Goal: Task Accomplishment & Management: Manage account settings

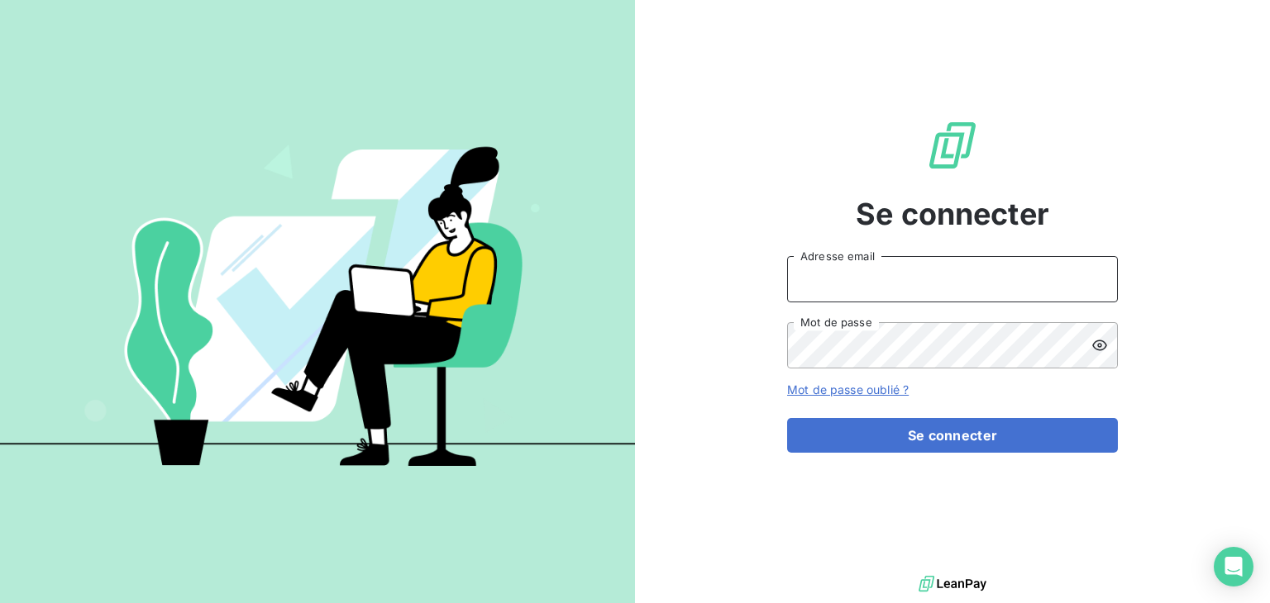
type input "s.fattar@anett.fr"
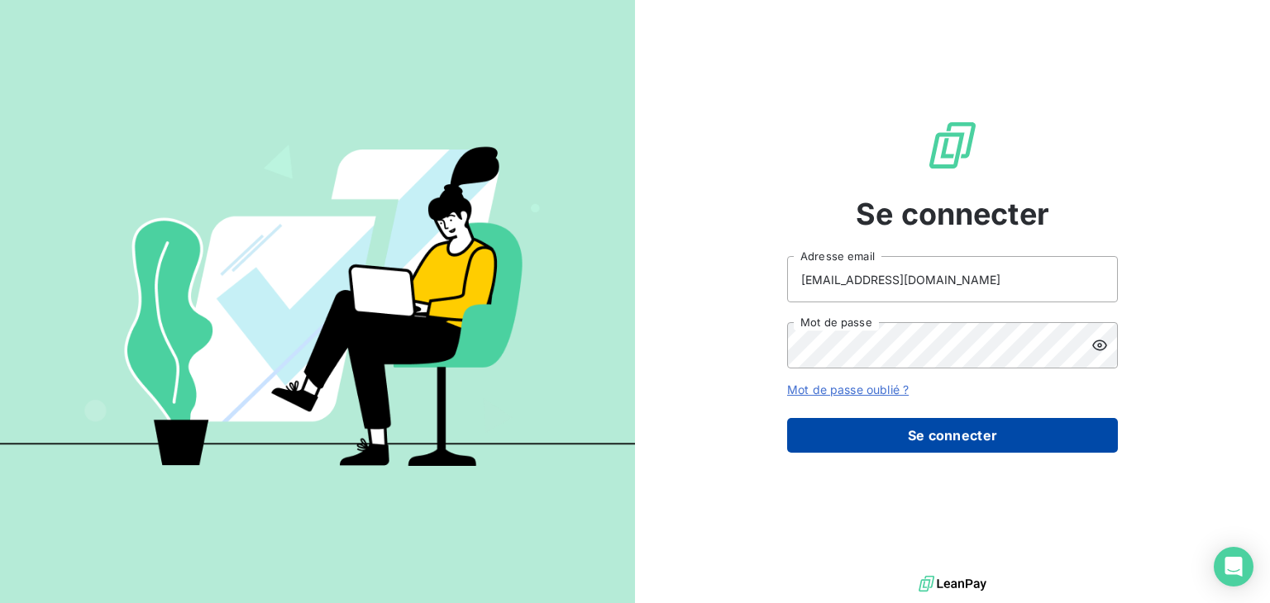
click at [961, 435] on button "Se connecter" at bounding box center [952, 435] width 331 height 35
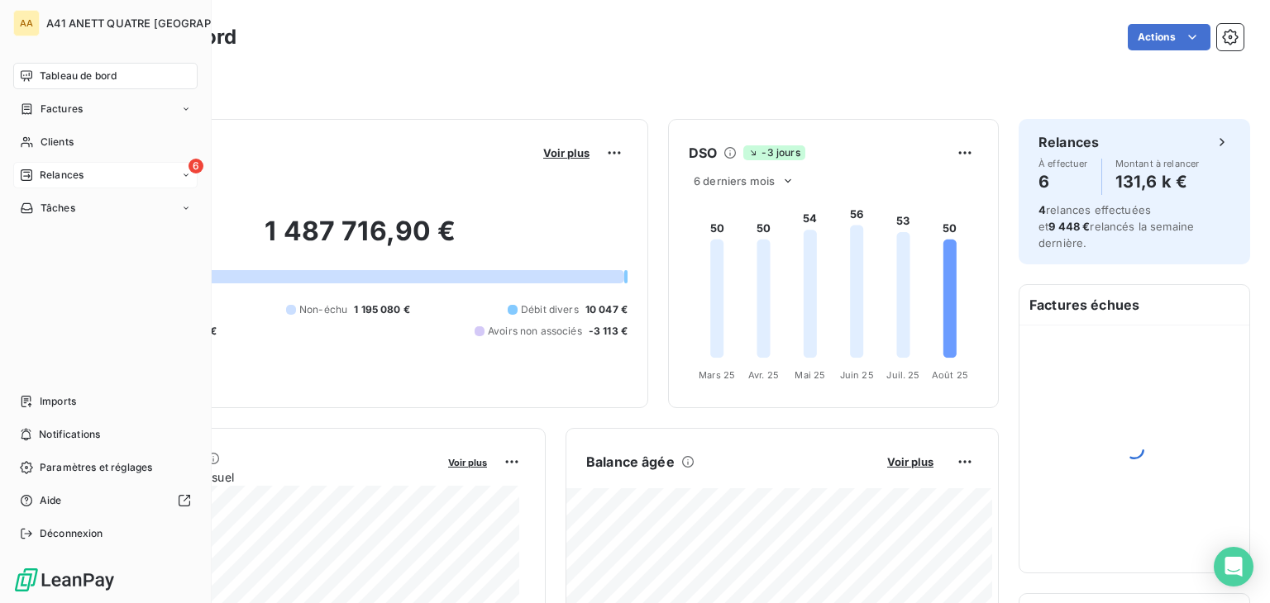
click at [52, 174] on span "Relances" at bounding box center [62, 175] width 44 height 15
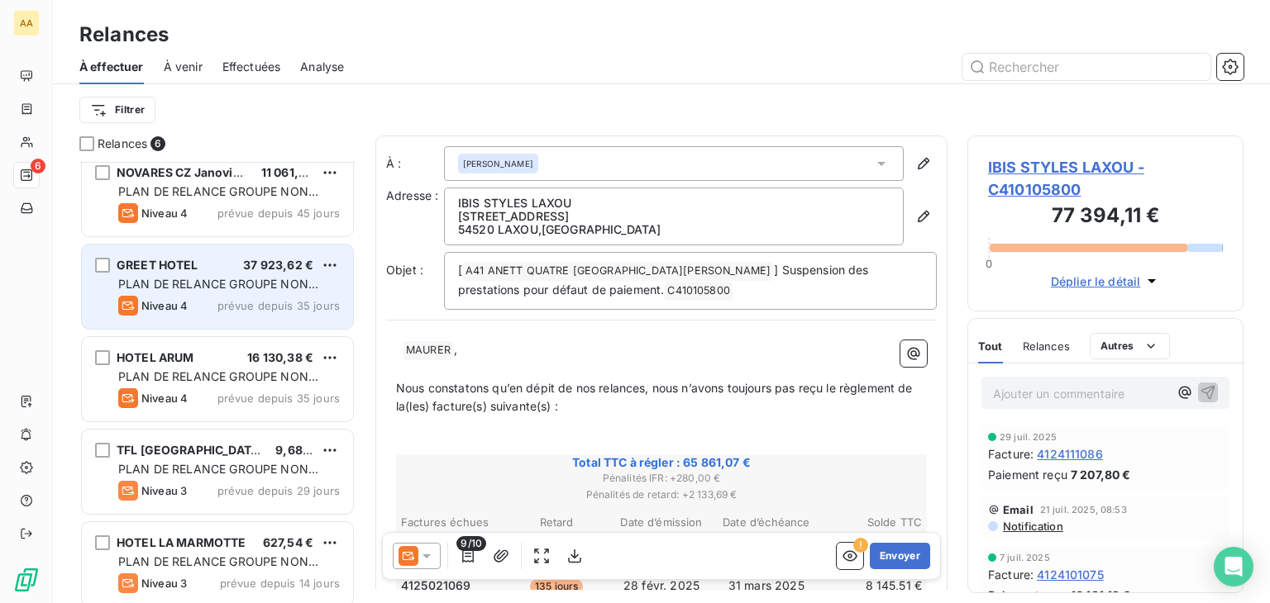
scroll to position [114, 0]
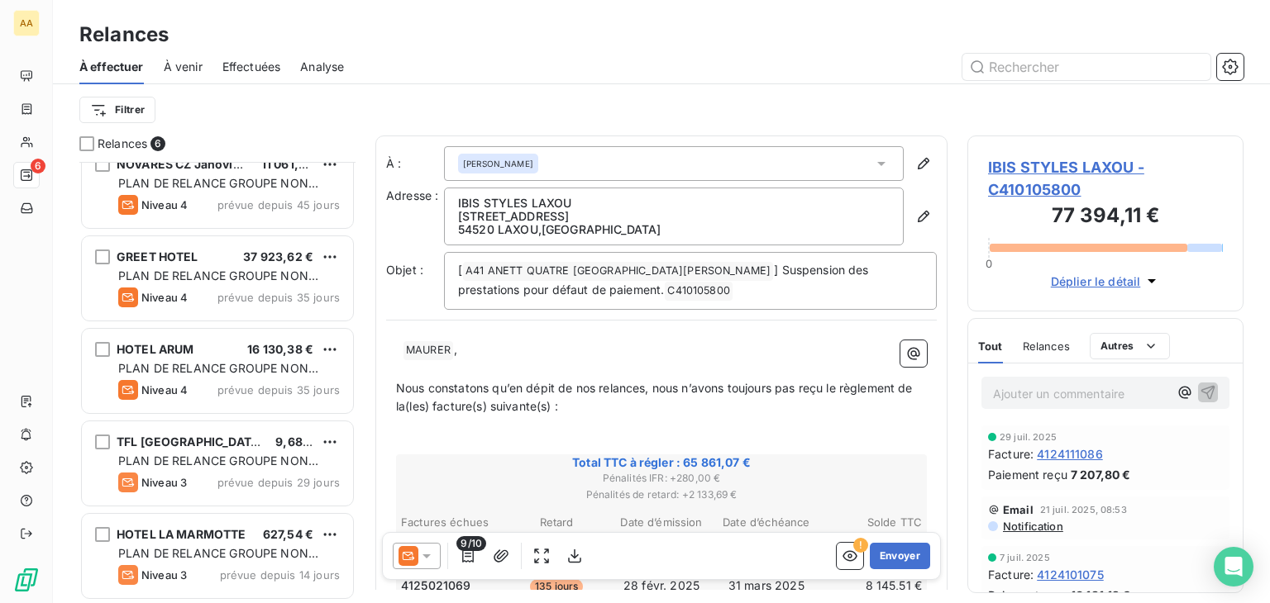
click at [178, 62] on span "À venir" at bounding box center [183, 67] width 39 height 17
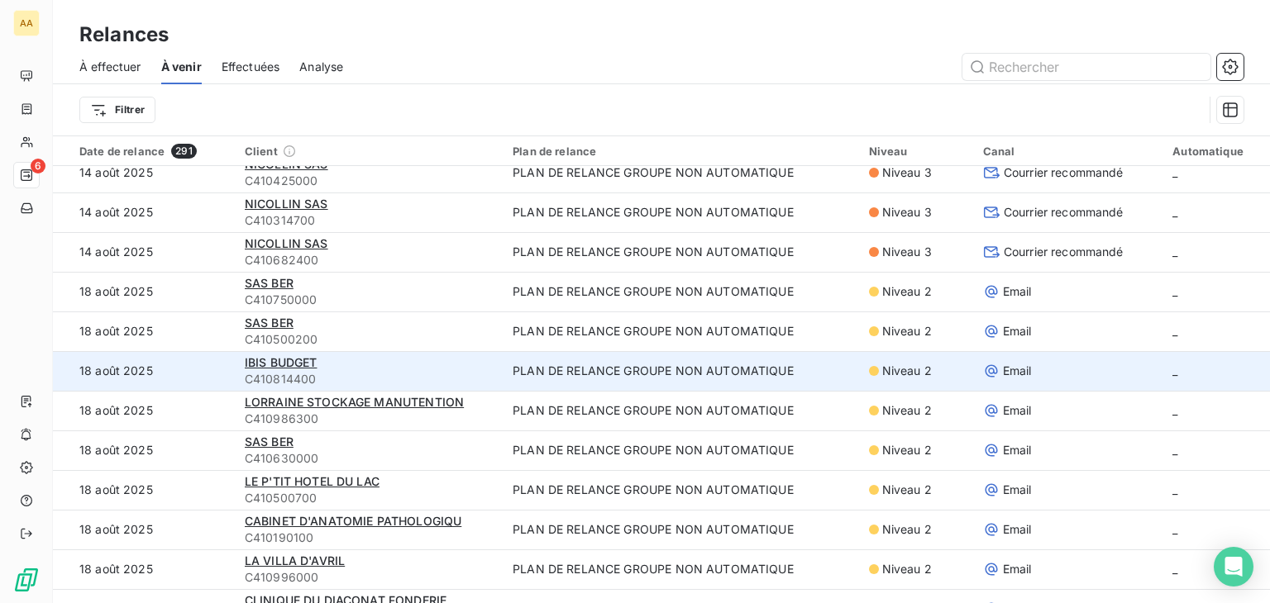
scroll to position [413, 0]
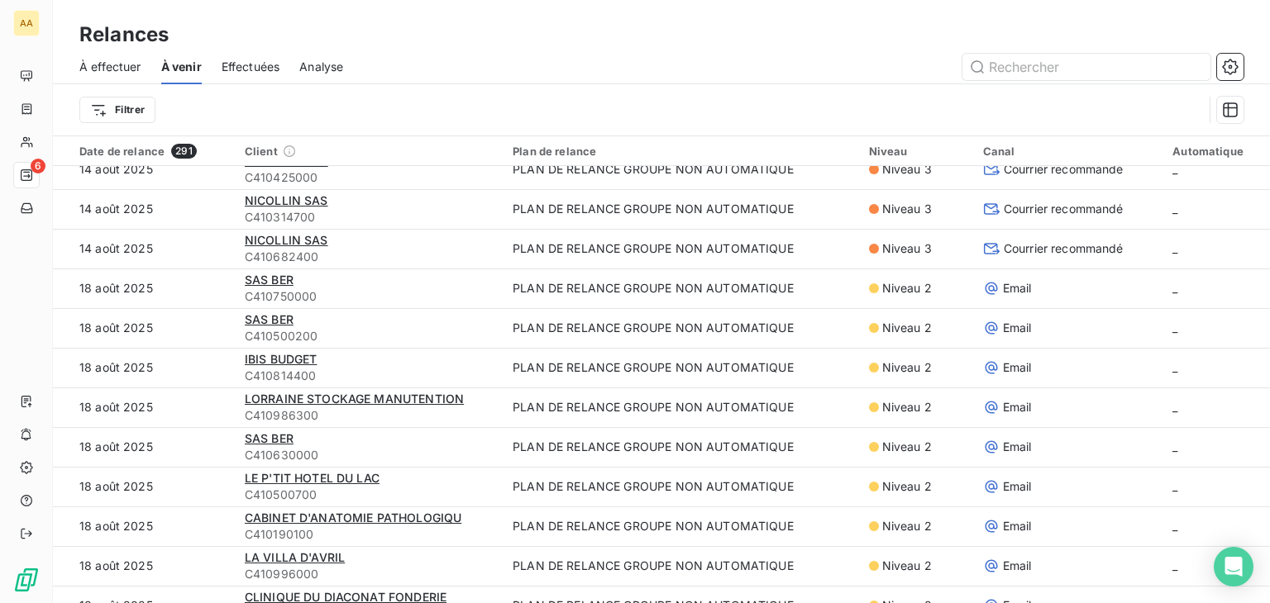
click at [258, 67] on span "Effectuées" at bounding box center [251, 67] width 59 height 17
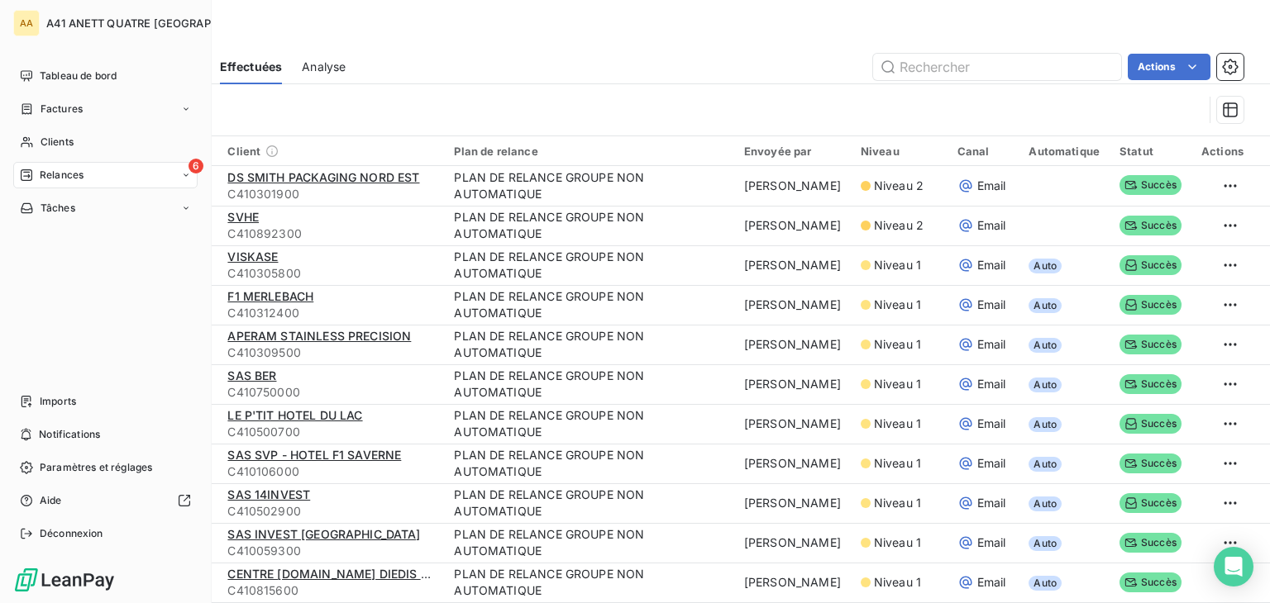
click at [27, 173] on icon at bounding box center [27, 175] width 12 height 12
click at [84, 166] on div "6 Relances" at bounding box center [105, 175] width 184 height 26
click at [81, 176] on span "Relances" at bounding box center [62, 175] width 44 height 15
